Goal: Go to known website: Access a specific website the user already knows

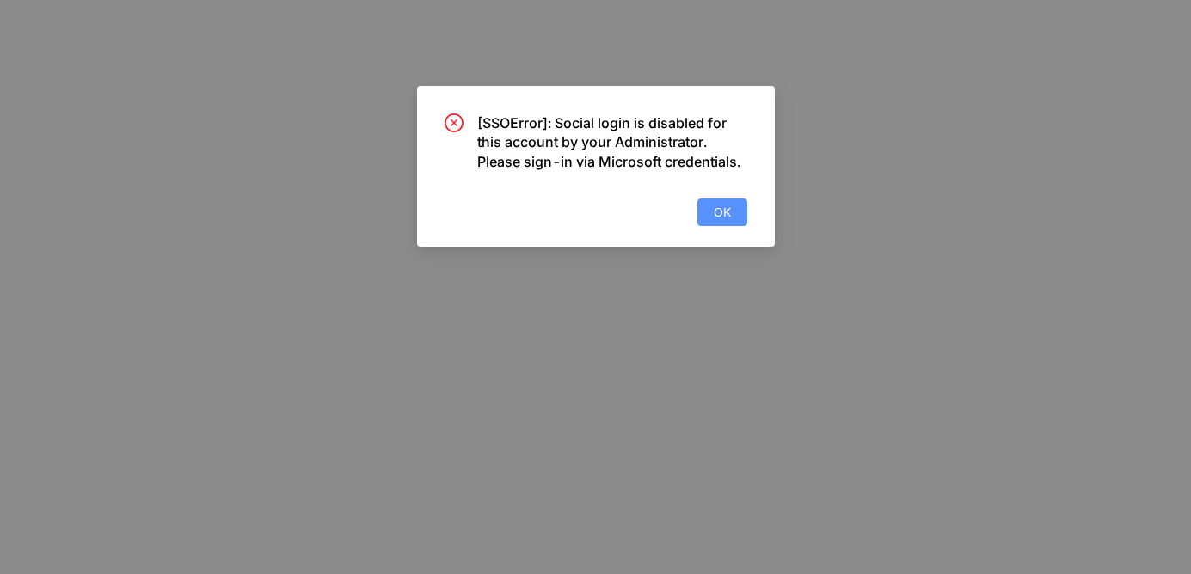
click at [711, 207] on button "OK" at bounding box center [722, 213] width 50 height 28
